Goal: Transaction & Acquisition: Book appointment/travel/reservation

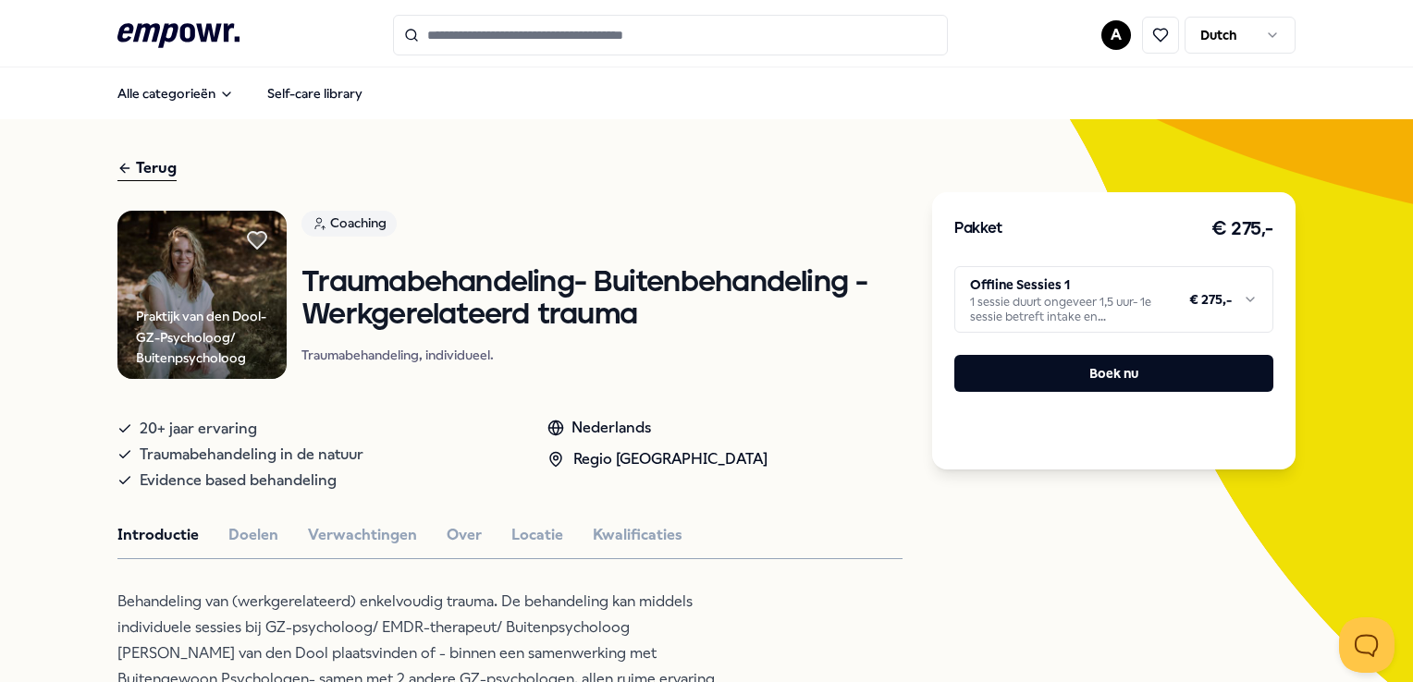
click at [447, 45] on input "Search for products, categories or subcategories" at bounding box center [670, 35] width 555 height 41
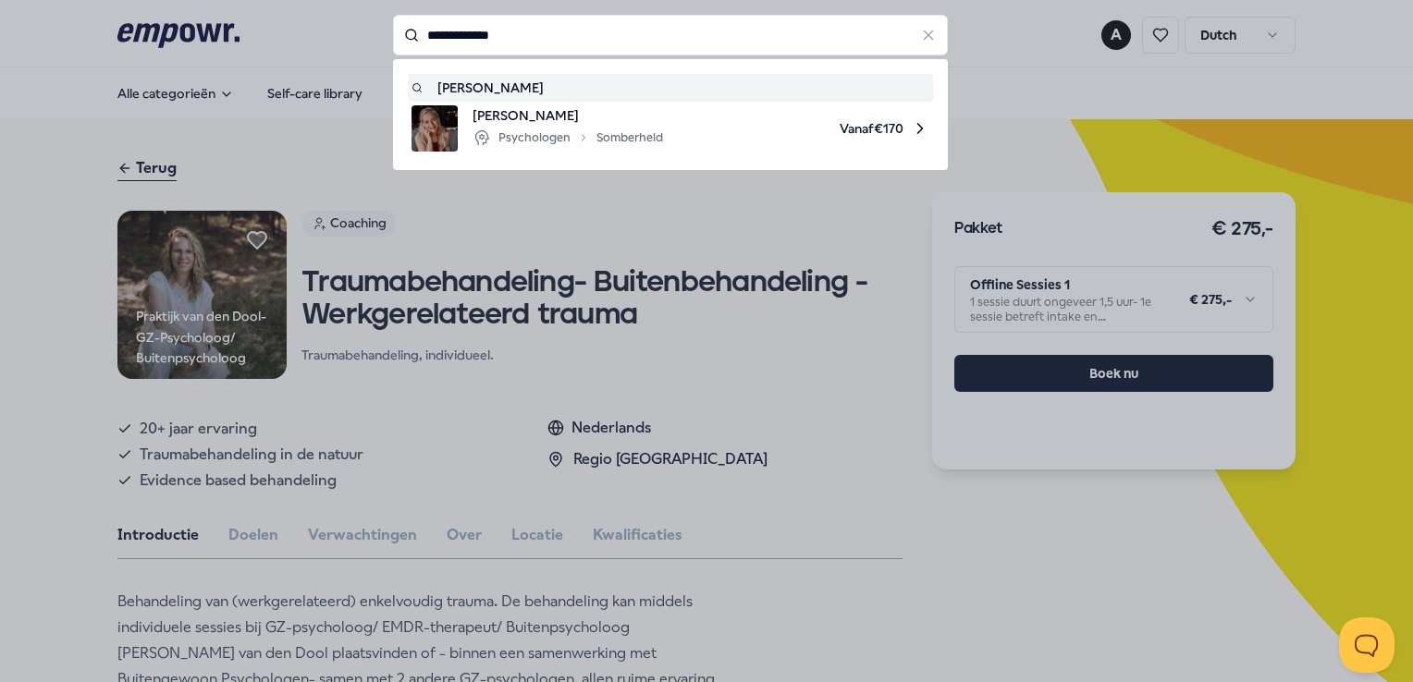
type input "**********"
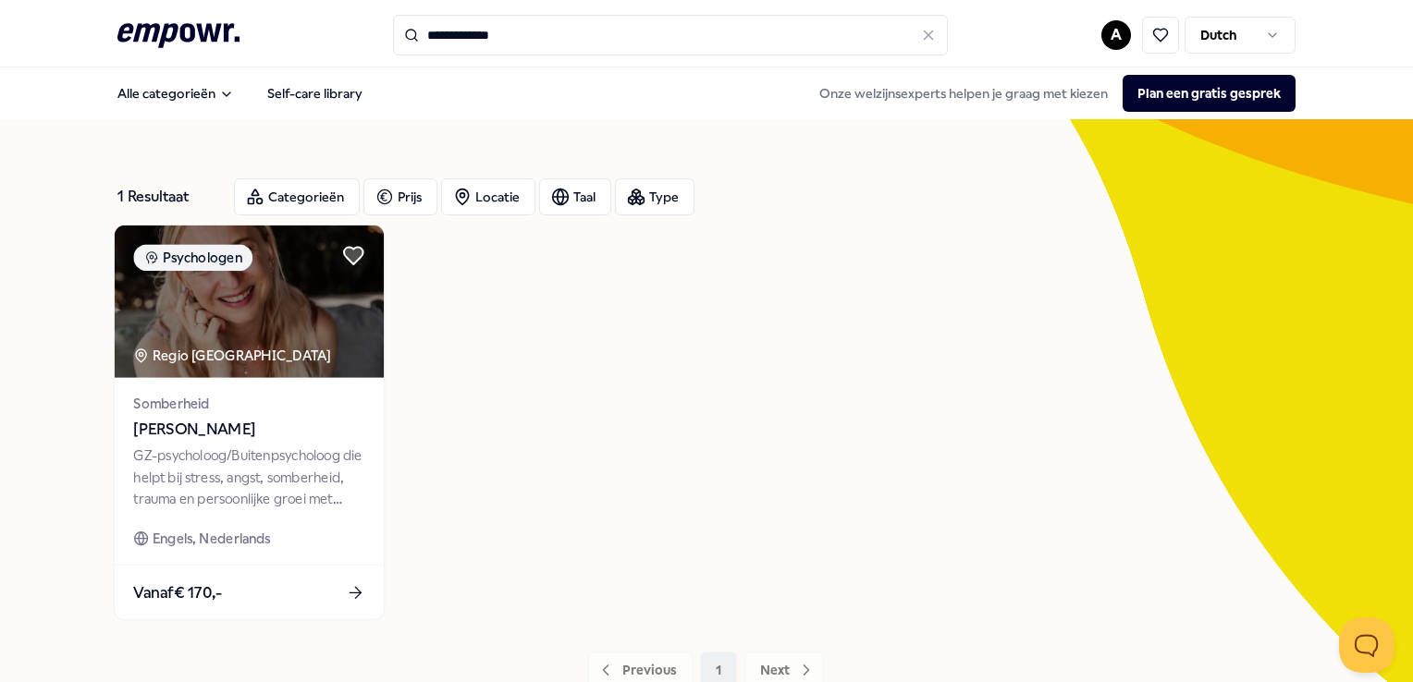
click at [193, 428] on span "[PERSON_NAME]" at bounding box center [249, 430] width 231 height 24
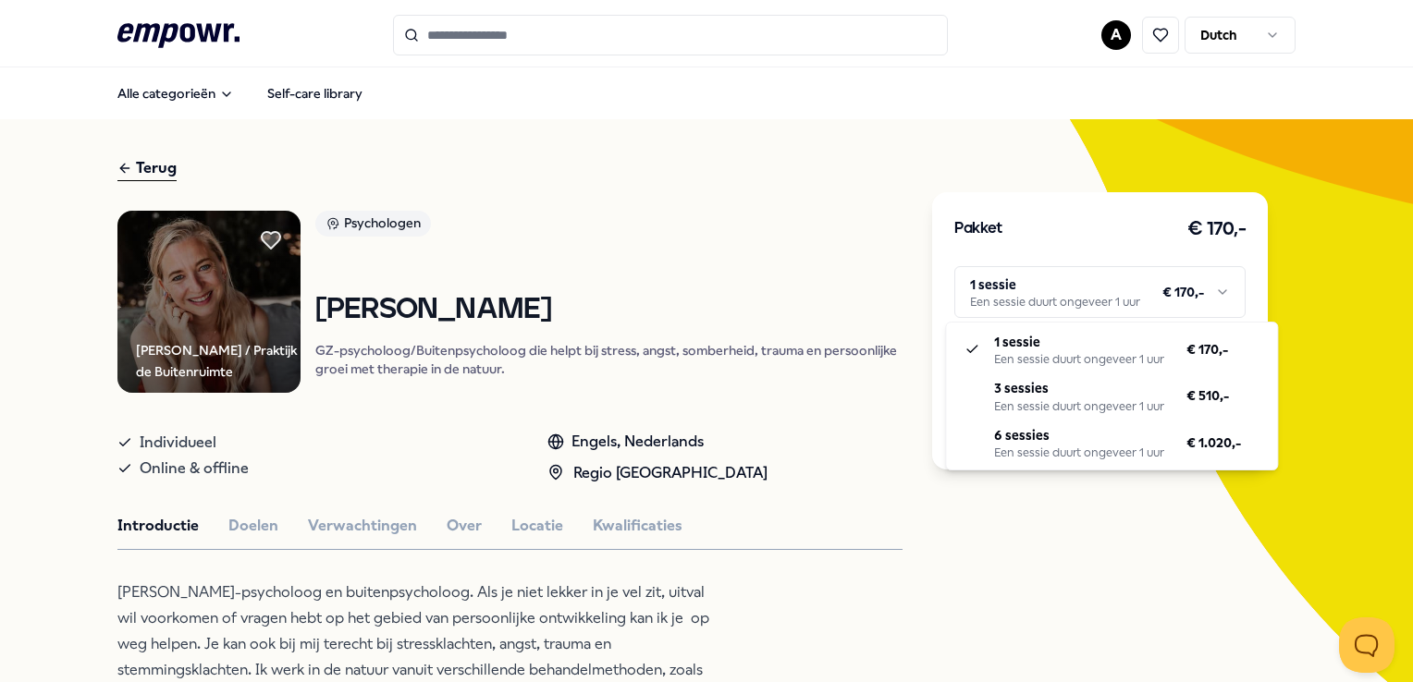
click at [1218, 290] on html ".empowr-logo_svg__cls-1{fill:#03032f} A Dutch Alle categorieën Self-care librar…" at bounding box center [706, 341] width 1413 height 682
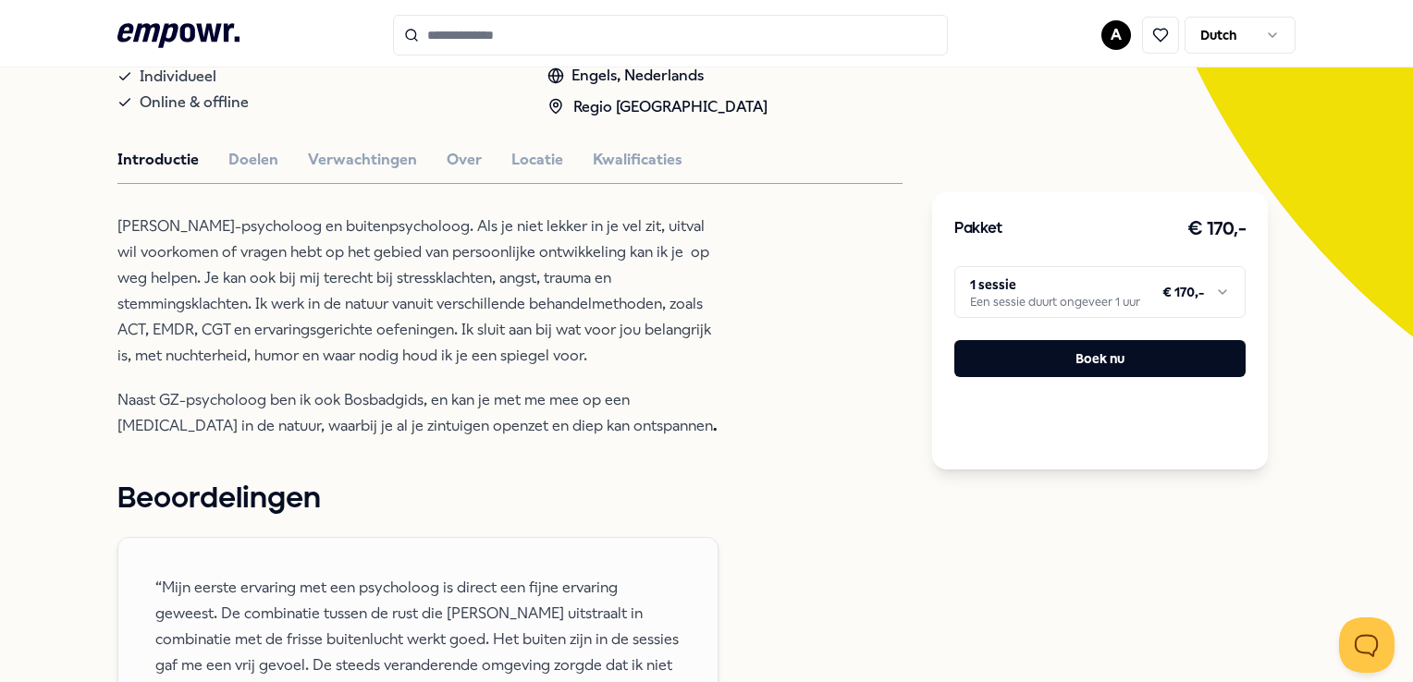
scroll to position [312, 0]
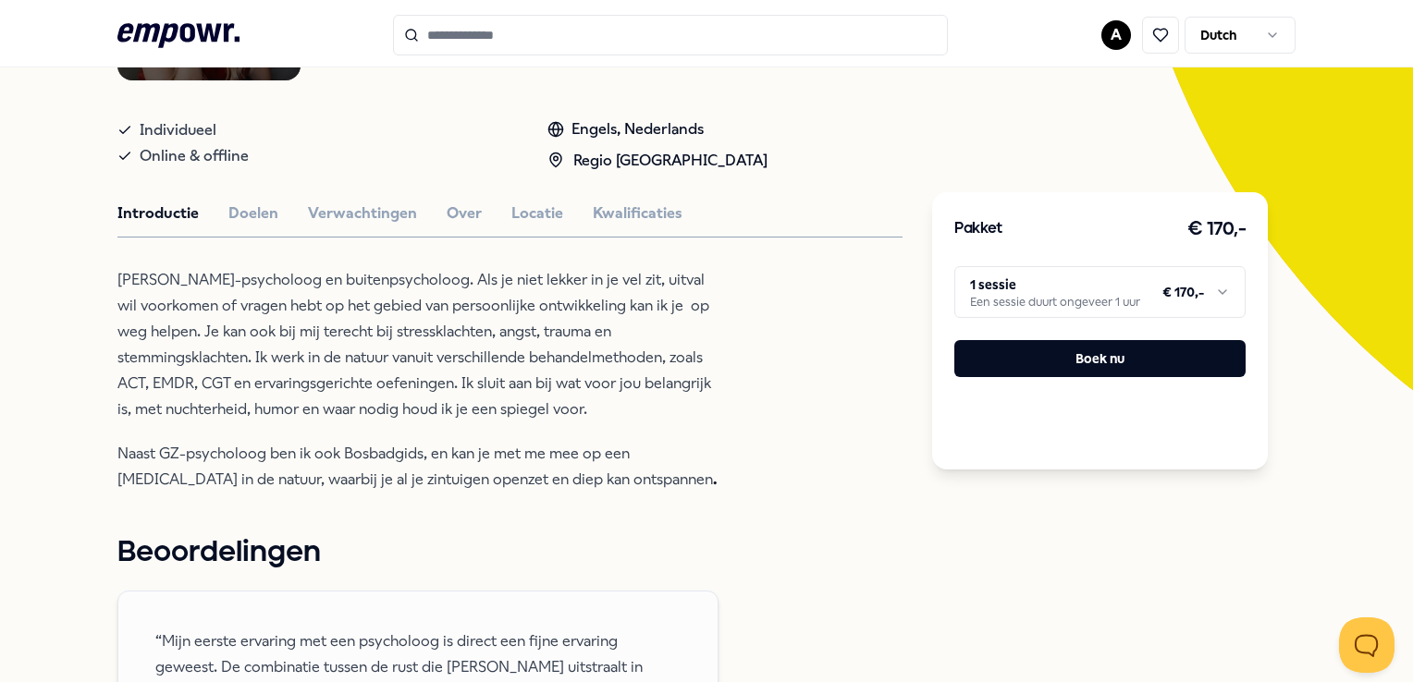
drag, startPoint x: 1400, startPoint y: 155, endPoint x: 1414, endPoint y: 252, distance: 98.0
click at [1412, 252] on html ".empowr-logo_svg__cls-1{fill:#03032f} A Dutch Alle categorieën Self-care librar…" at bounding box center [706, 341] width 1413 height 682
click at [256, 216] on button "Doelen" at bounding box center [253, 214] width 50 height 24
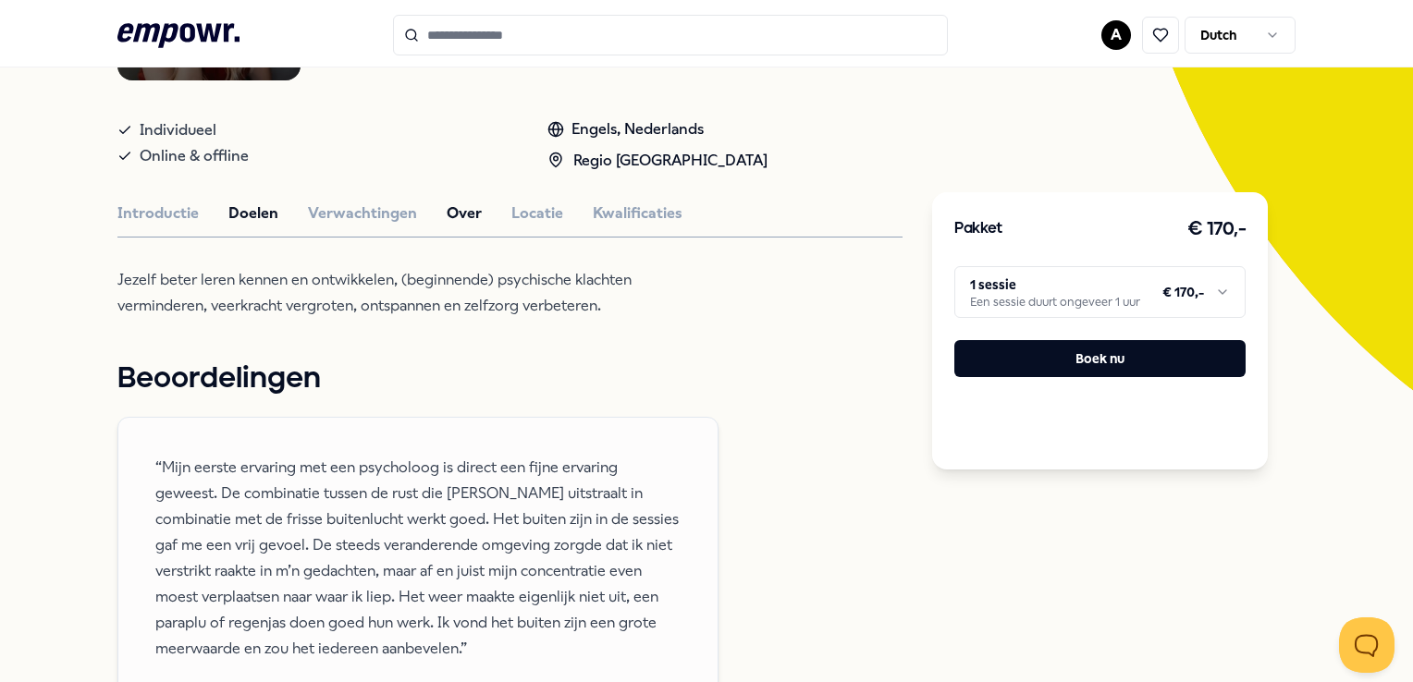
click at [451, 205] on button "Over" at bounding box center [463, 214] width 35 height 24
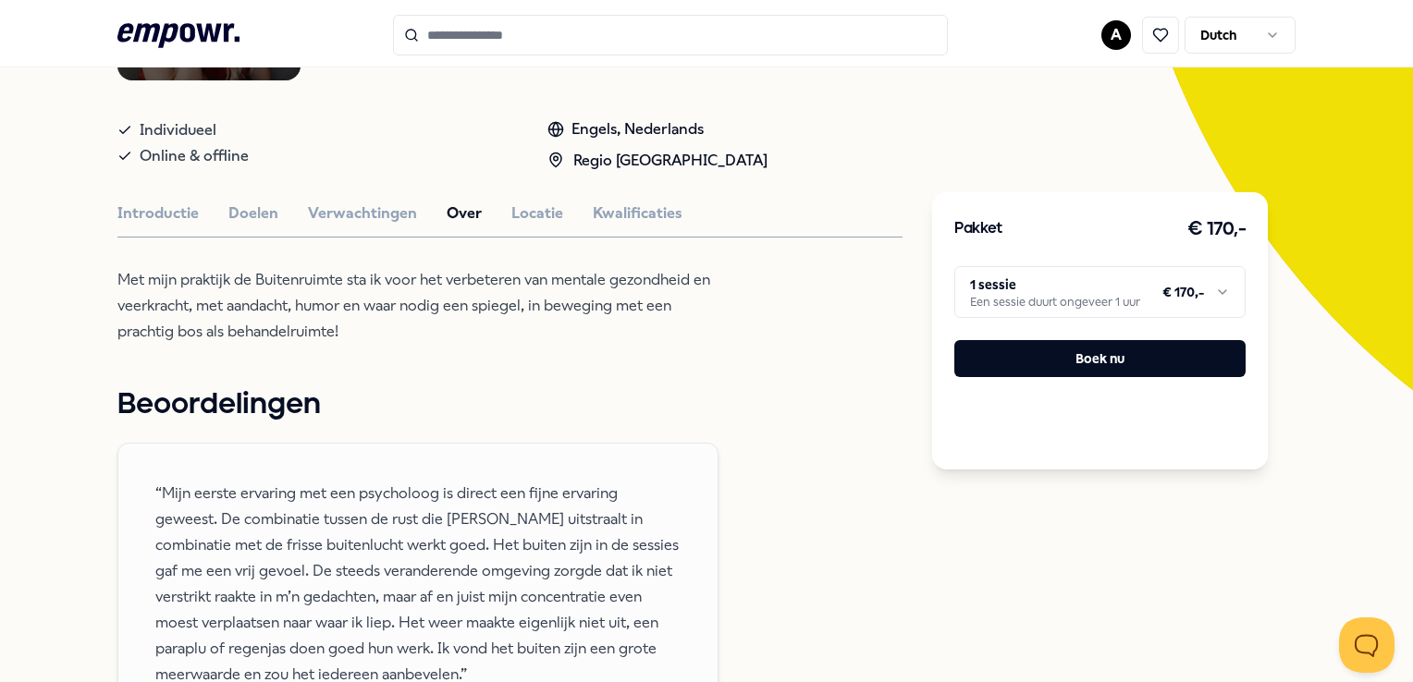
drag, startPoint x: 398, startPoint y: 205, endPoint x: 487, endPoint y: 207, distance: 88.8
click at [404, 205] on button "Verwachtingen" at bounding box center [362, 214] width 109 height 24
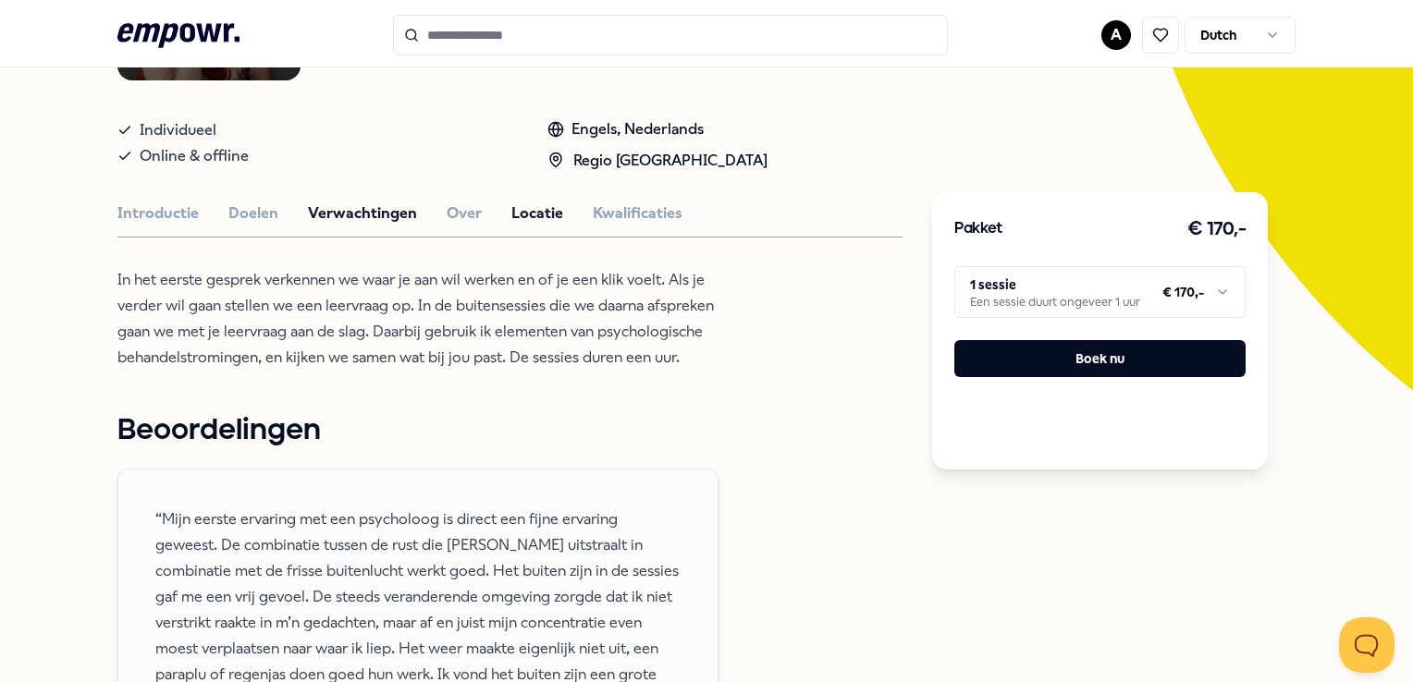
click at [511, 208] on button "Locatie" at bounding box center [537, 214] width 52 height 24
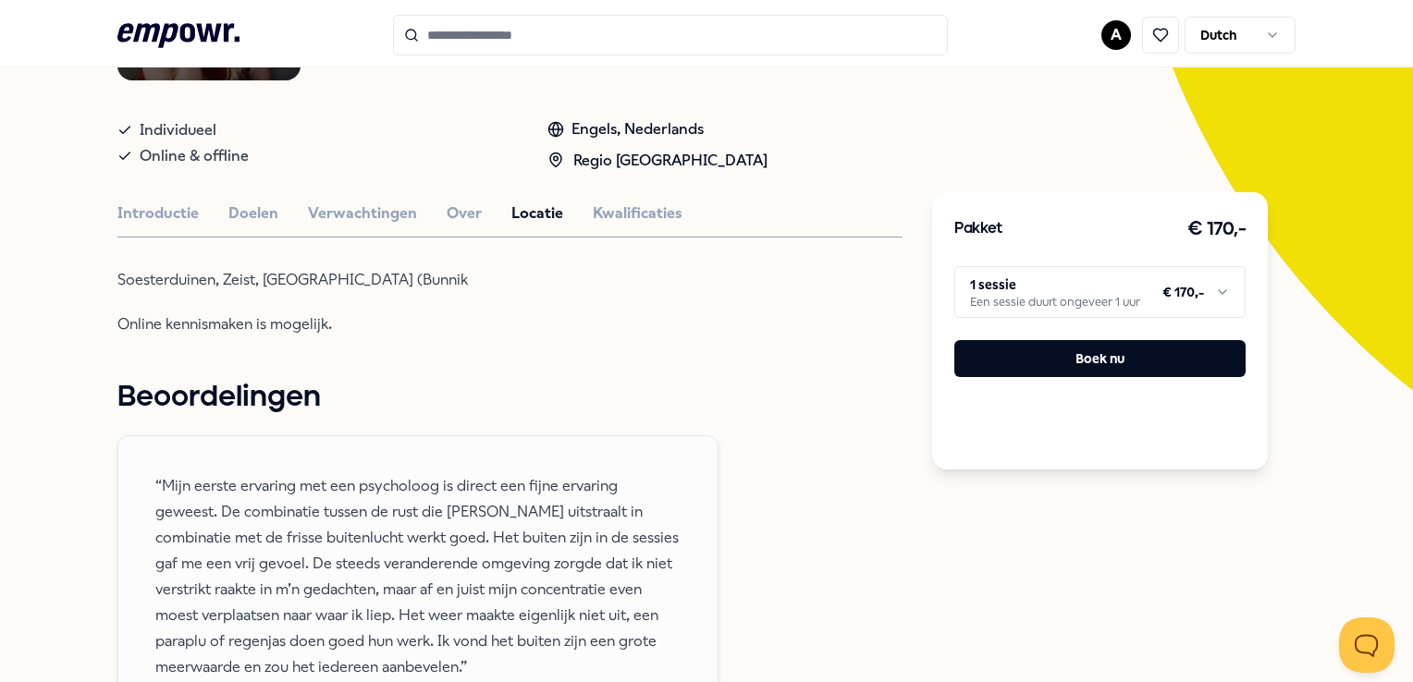
click at [276, 215] on div "Introductie Doelen Verwachtingen Over Locatie Kwalificaties" at bounding box center [509, 214] width 785 height 24
click at [270, 214] on button "Doelen" at bounding box center [253, 214] width 50 height 24
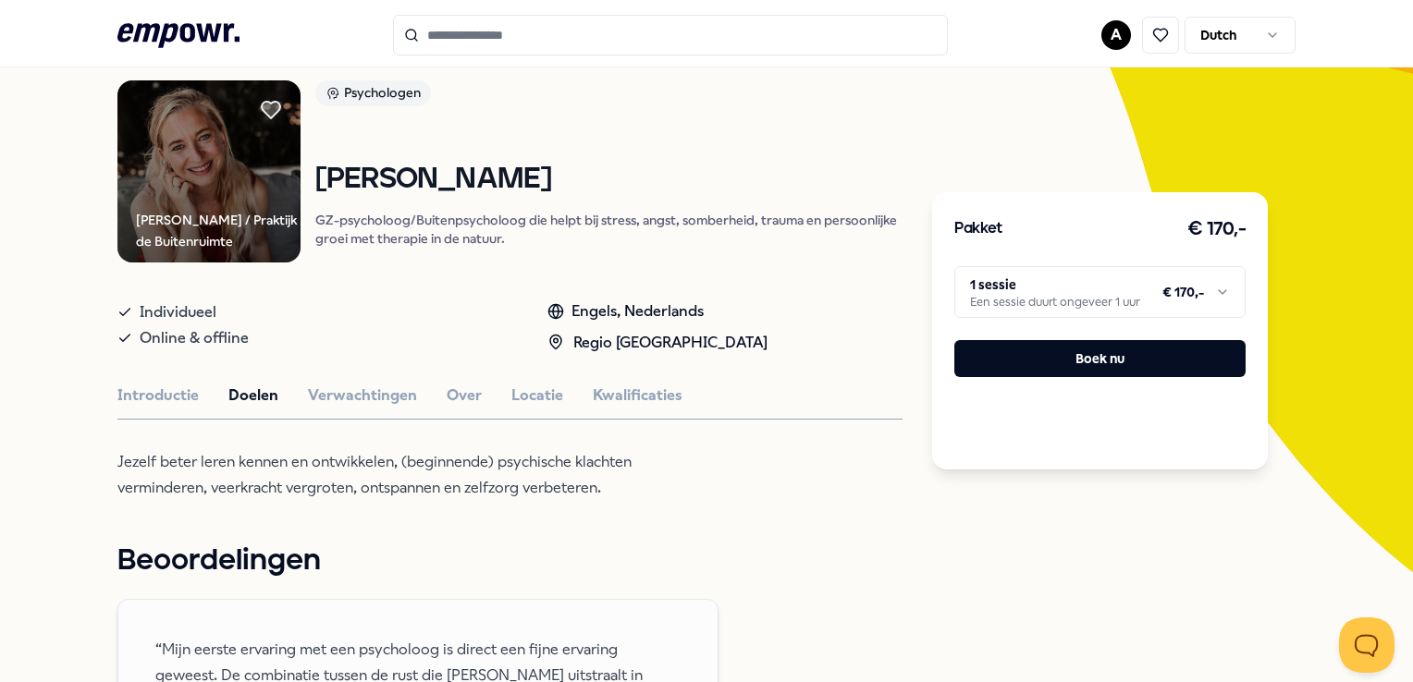
scroll to position [92, 0]
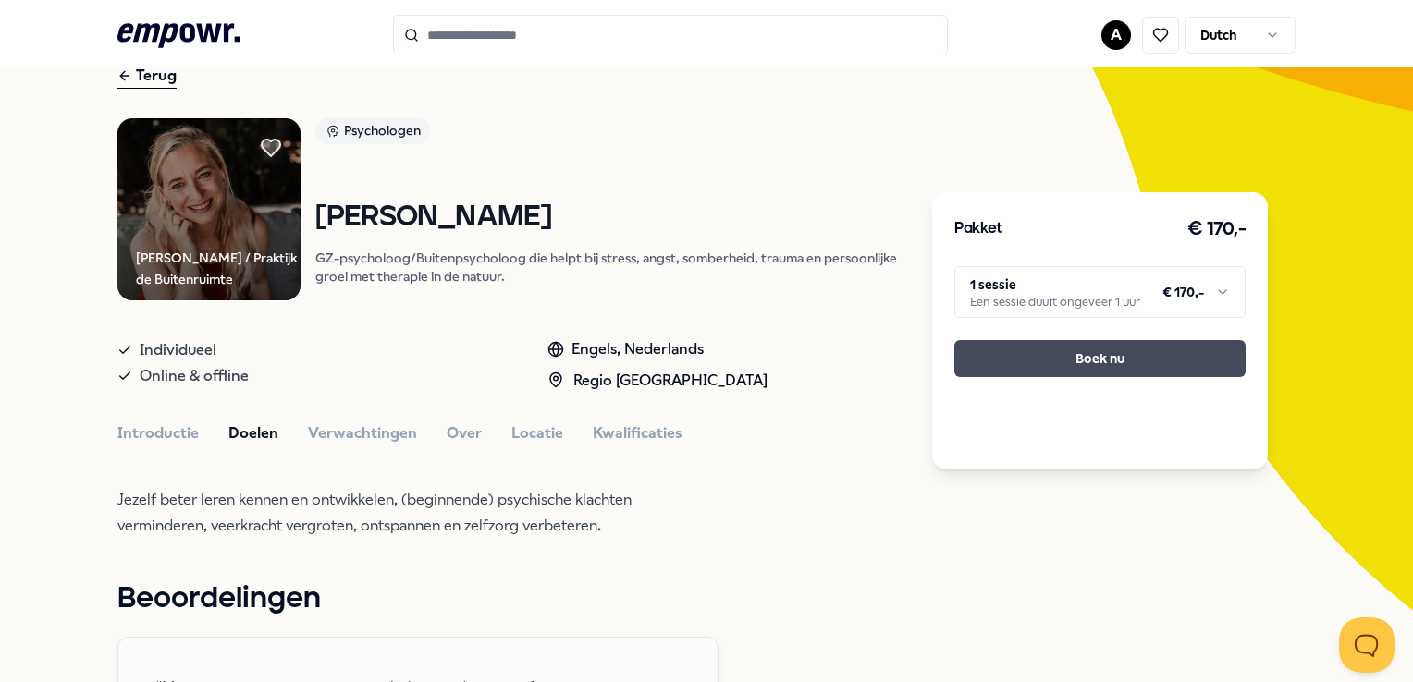
click at [1087, 363] on button "Boek nu" at bounding box center [1099, 358] width 291 height 37
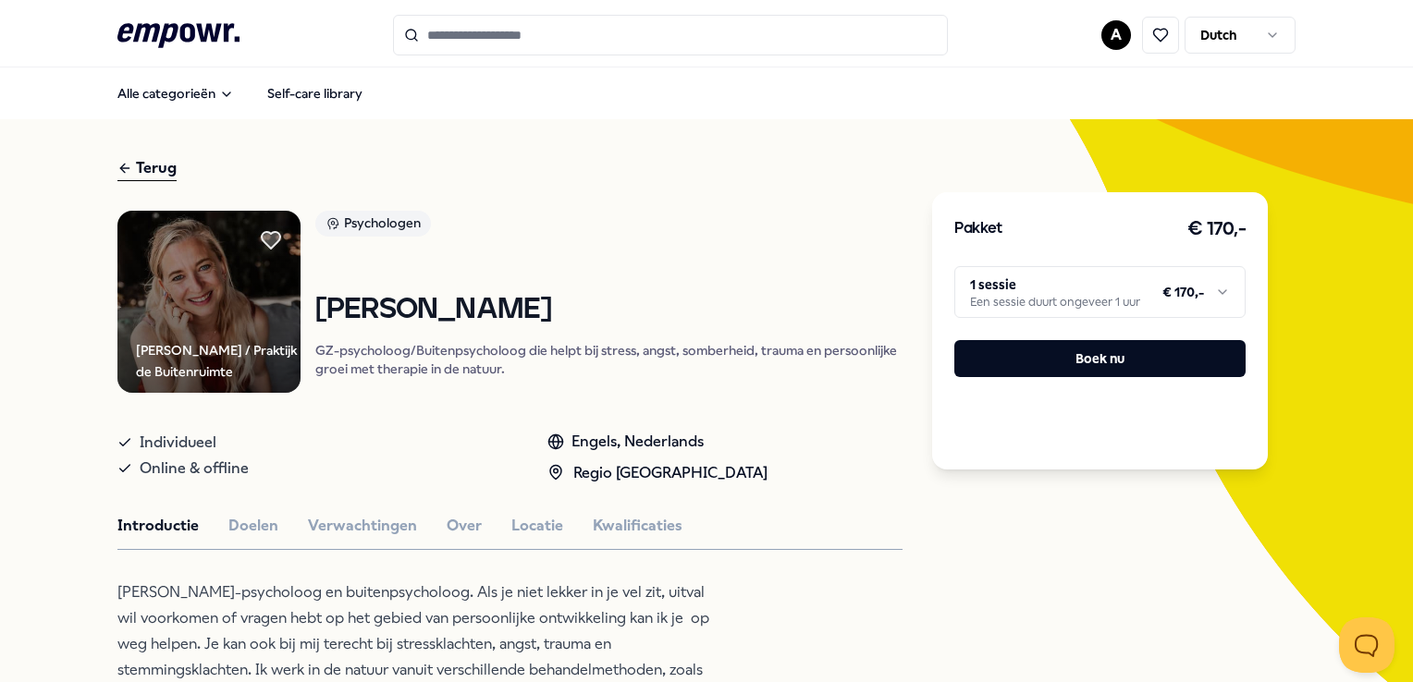
click at [1215, 290] on html ".empowr-logo_svg__cls-1{fill:#03032f} A Dutch Alle categorieën Self-care librar…" at bounding box center [706, 341] width 1413 height 682
